Goal: Find specific page/section: Find specific page/section

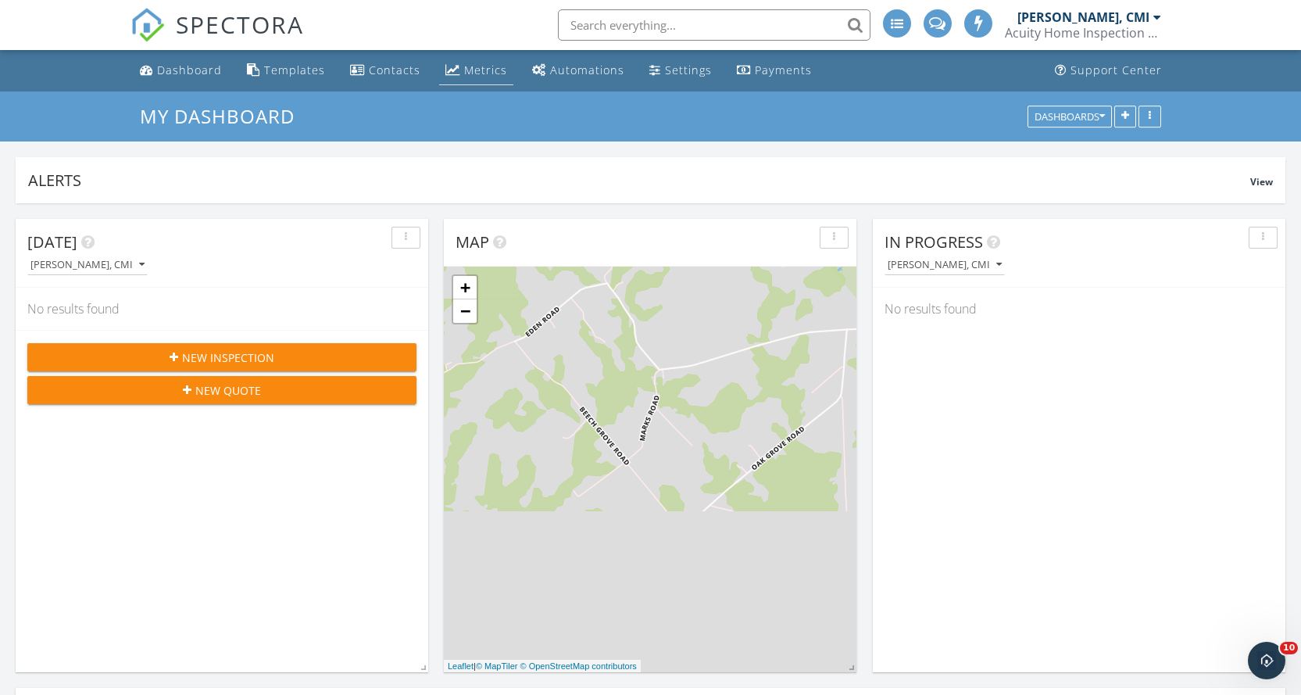
click at [473, 72] on div "Metrics" at bounding box center [485, 70] width 43 height 15
click at [781, 73] on div "Payments" at bounding box center [783, 70] width 57 height 15
